Goal: Task Accomplishment & Management: Manage account settings

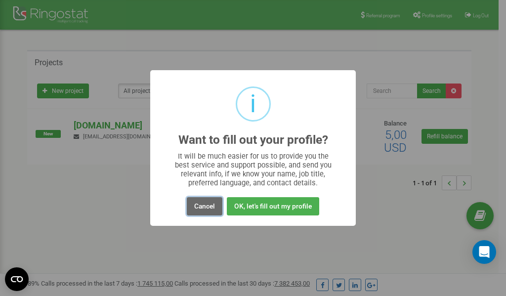
click at [205, 203] on button "Cancel" at bounding box center [205, 206] width 36 height 18
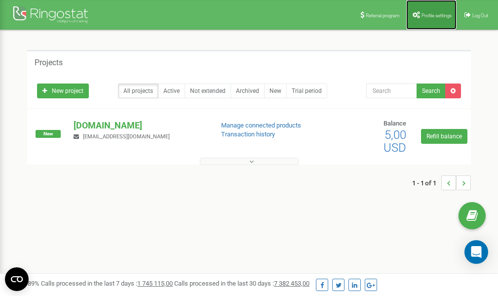
click at [432, 17] on span "Profile settings" at bounding box center [437, 15] width 30 height 5
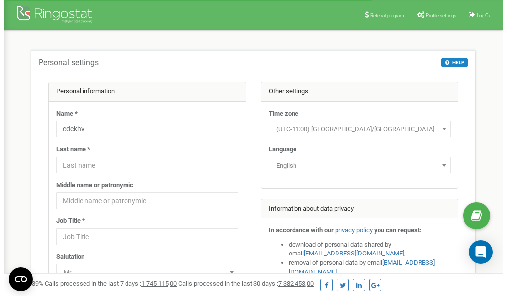
scroll to position [49, 0]
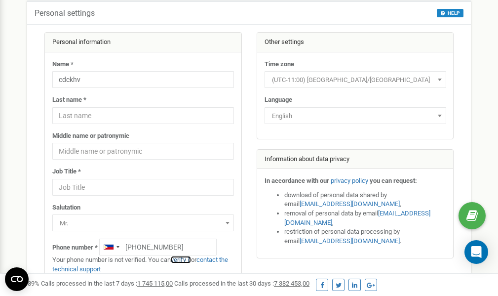
click at [191, 260] on link "verify it" at bounding box center [181, 259] width 20 height 7
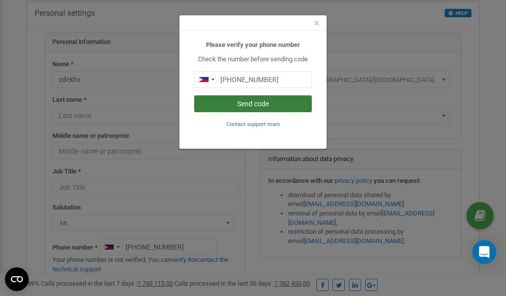
click at [254, 102] on button "Send code" at bounding box center [253, 103] width 118 height 17
